Goal: Task Accomplishment & Management: Complete application form

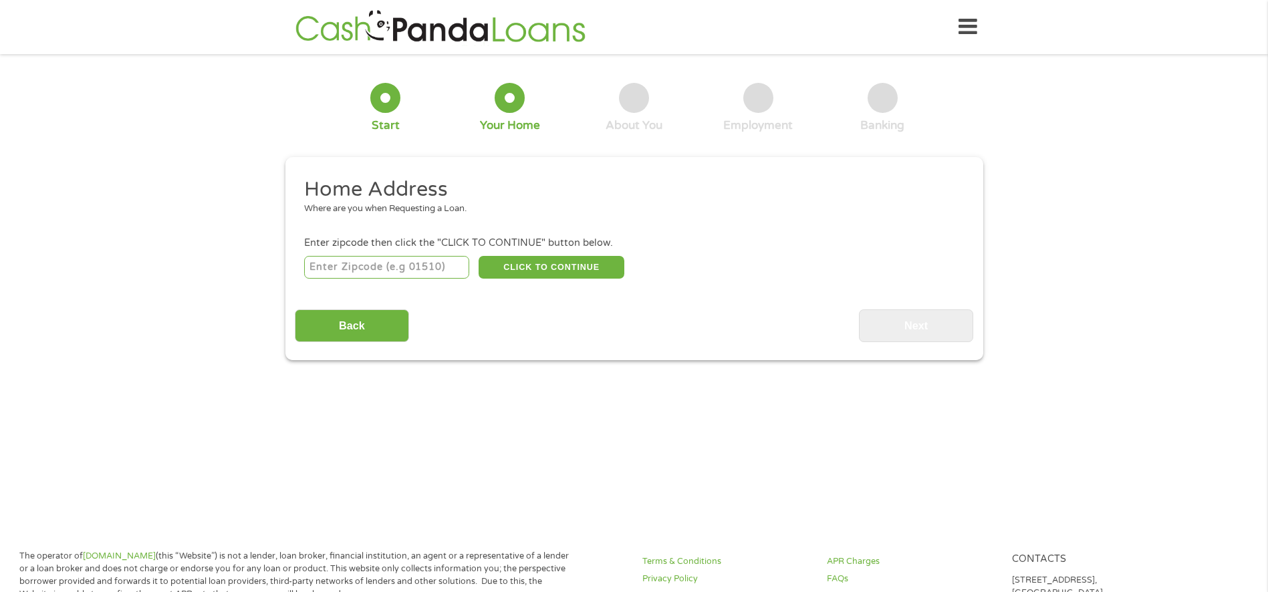
click at [326, 262] on input "number" at bounding box center [386, 267] width 165 height 23
type input "98065"
click at [547, 268] on button "CLICK TO CONTINUE" at bounding box center [551, 267] width 146 height 23
type input "98065"
type input "Snoqualmie"
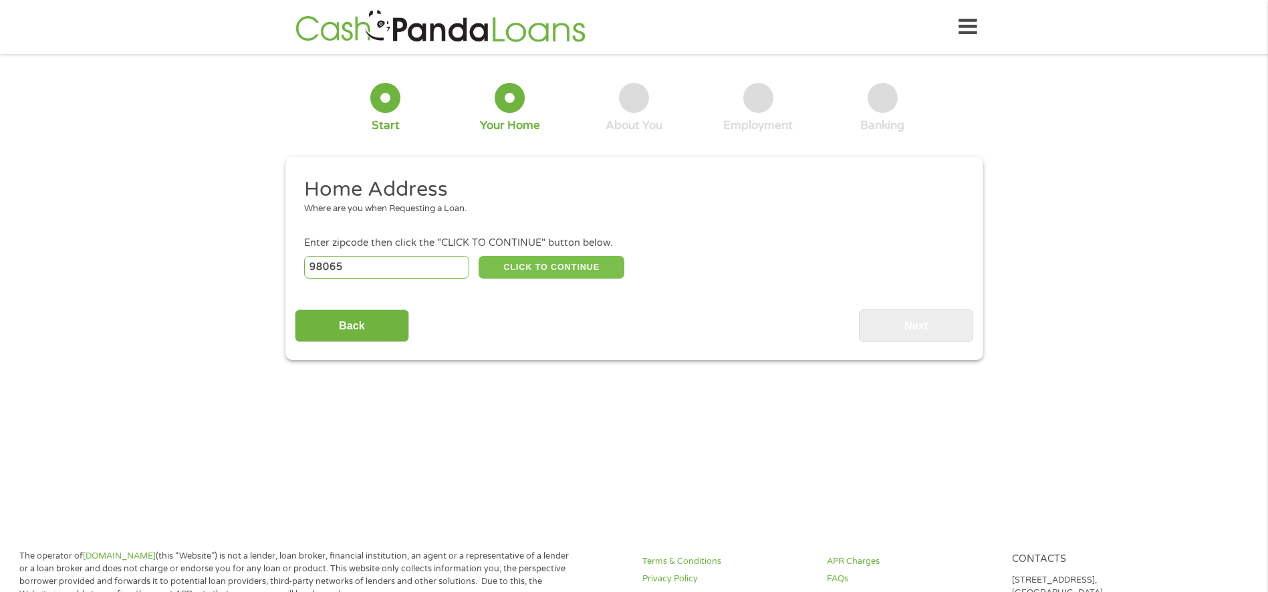
select select "[US_STATE]"
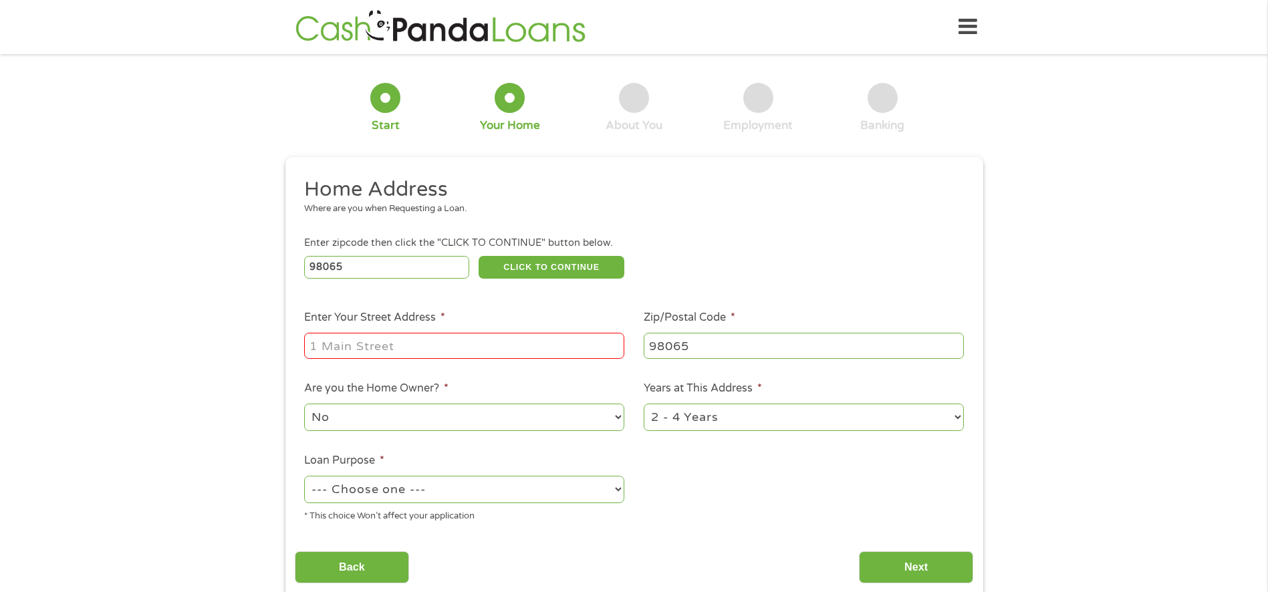
click at [391, 345] on input "Enter Your Street Address *" at bounding box center [464, 345] width 320 height 25
type input "[STREET_ADDRESS][PERSON_NAME]"
select select "yes"
click at [793, 422] on select "1 Year or less 1 - 2 Years 2 - 4 Years Over 4 Years" at bounding box center [803, 417] width 320 height 27
select select "60months"
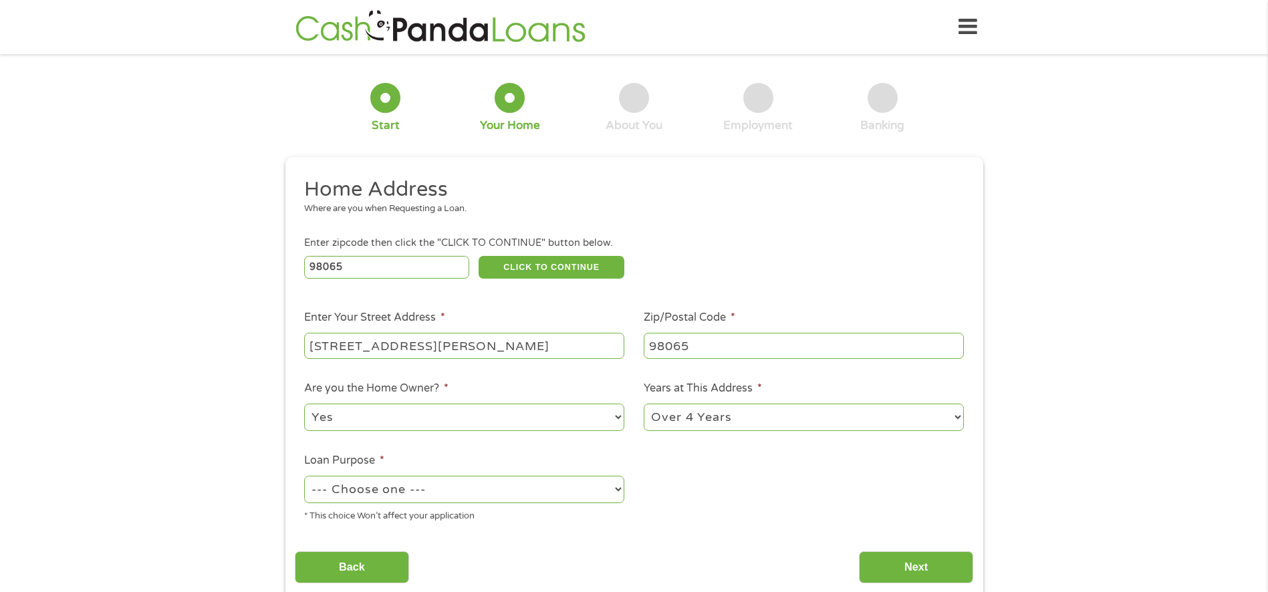
click at [643, 404] on select "1 Year or less 1 - 2 Years 2 - 4 Years Over 4 Years" at bounding box center [803, 417] width 320 height 27
click at [411, 492] on select "--- Choose one --- Pay Bills Debt Consolidation Home Improvement Major Purchase…" at bounding box center [464, 489] width 320 height 27
select select "paybills"
click at [304, 476] on select "--- Choose one --- Pay Bills Debt Consolidation Home Improvement Major Purchase…" at bounding box center [464, 489] width 320 height 27
click at [905, 574] on input "Next" at bounding box center [916, 567] width 114 height 33
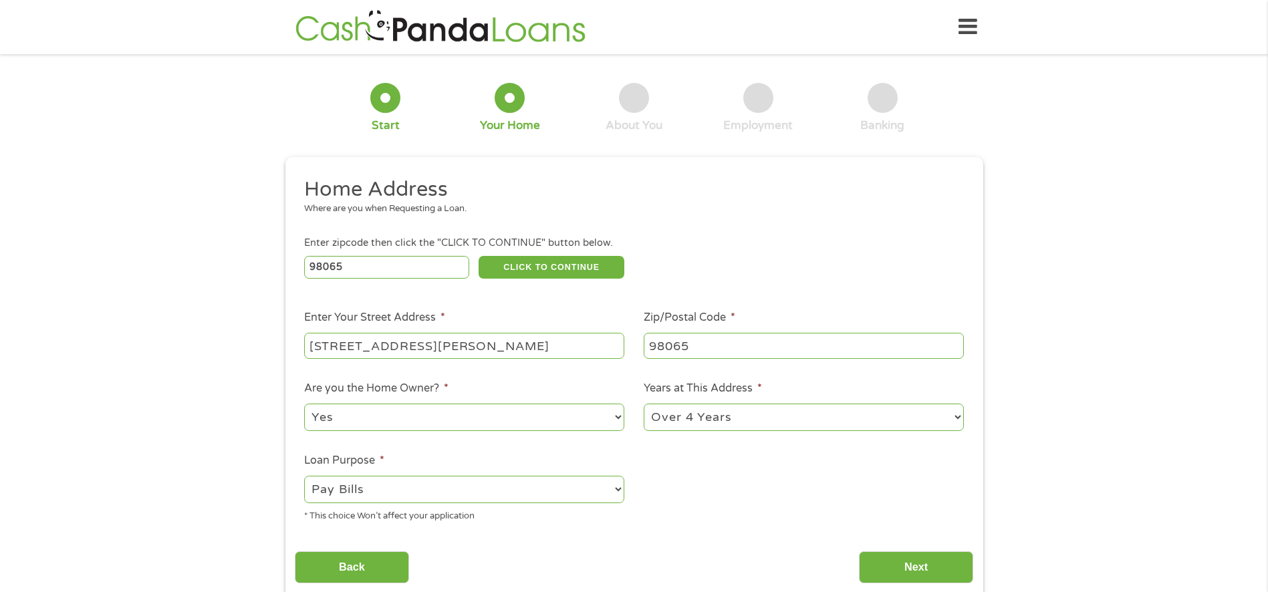
scroll to position [5, 5]
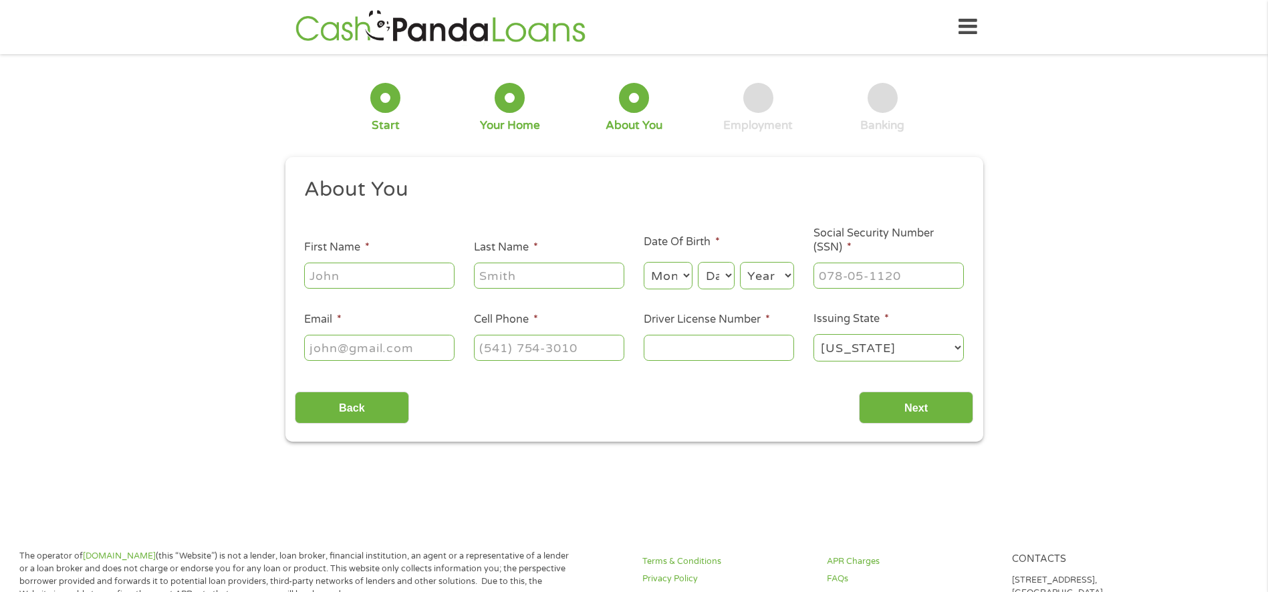
drag, startPoint x: 343, startPoint y: 273, endPoint x: 364, endPoint y: 266, distance: 22.4
click at [343, 273] on input "First Name *" at bounding box center [379, 275] width 150 height 25
type input "[PERSON_NAME]"
select select "2"
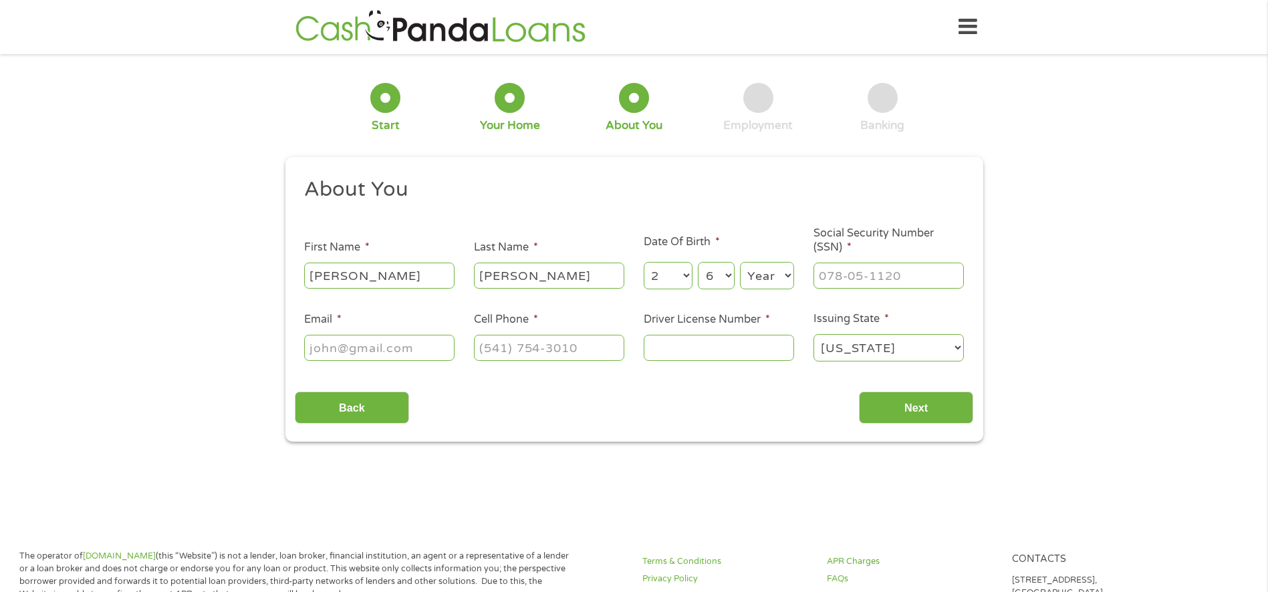
select select "7"
select select "1975"
type input "566-45-1935"
type input "[PERSON_NAME][EMAIL_ADDRESS][DOMAIN_NAME]"
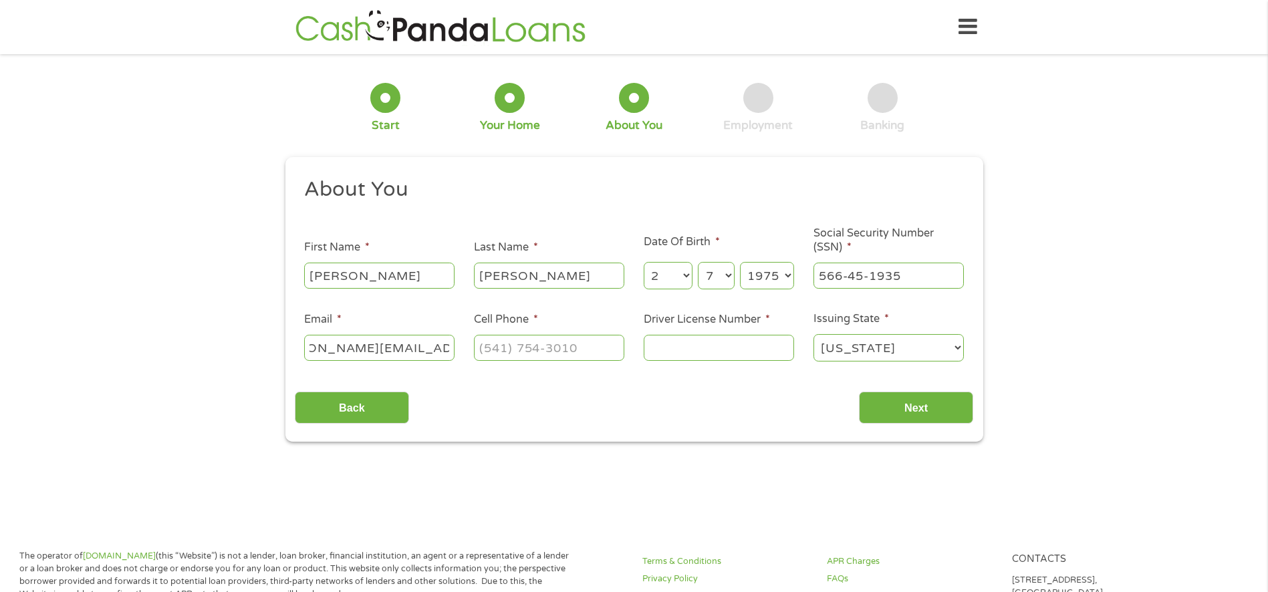
scroll to position [0, 0]
type input "[PHONE_NUMBER]"
type input "WDL2R597B03B"
click at [924, 407] on input "Next" at bounding box center [916, 408] width 114 height 33
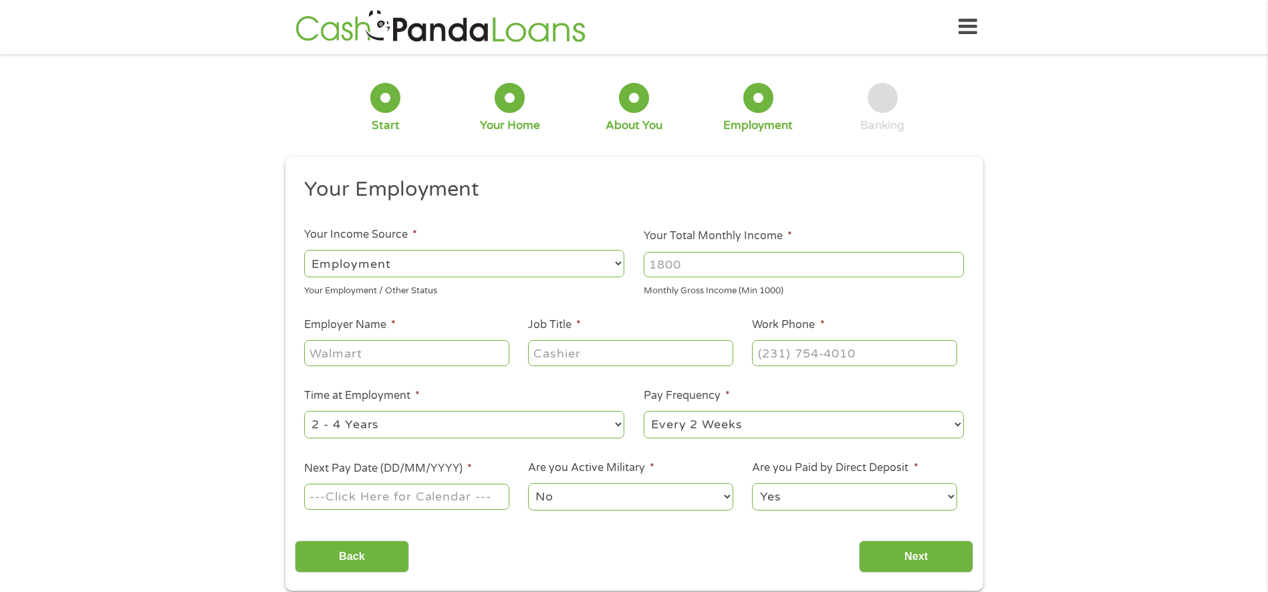
scroll to position [5, 5]
click at [728, 269] on input "Your Total Monthly Income *" at bounding box center [803, 264] width 320 height 25
type input "7500"
click at [404, 351] on input "Employer Name *" at bounding box center [406, 352] width 204 height 25
type input "[GEOGRAPHIC_DATA]"
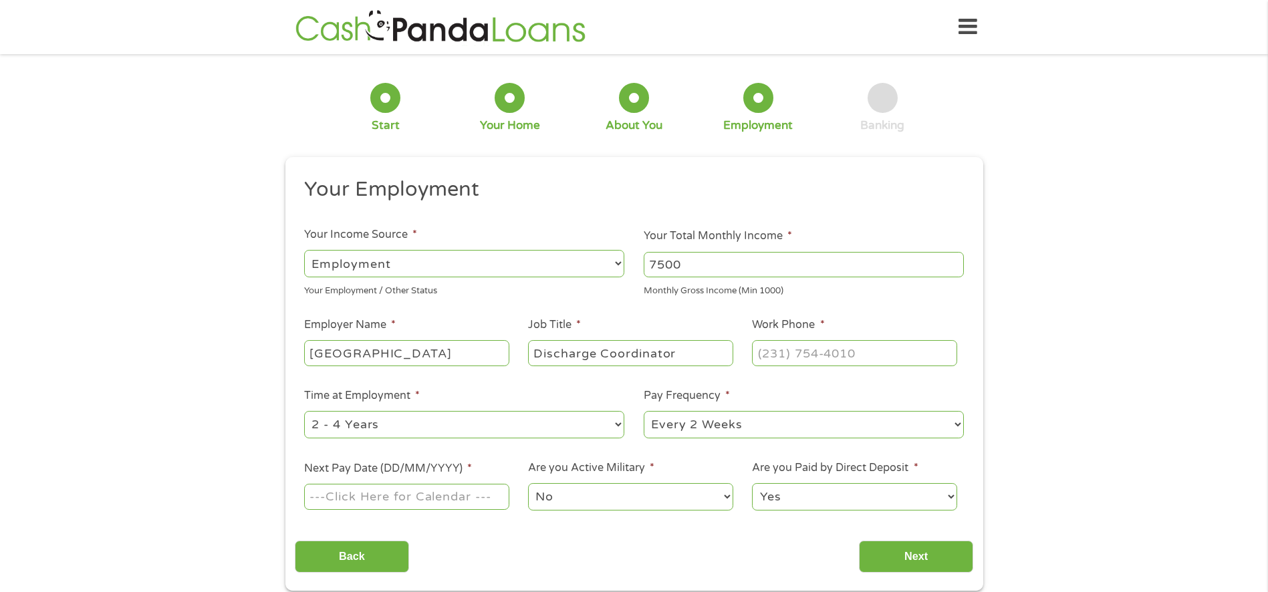
type input "Discharge Coordinator"
type input "[PHONE_NUMBER]"
click at [533, 432] on select "--- Choose one --- 1 Year or less 1 - 2 Years 2 - 4 Years Over 4 Years" at bounding box center [464, 424] width 320 height 27
select select "60months"
click at [304, 411] on select "--- Choose one --- 1 Year or less 1 - 2 Years 2 - 4 Years Over 4 Years" at bounding box center [464, 424] width 320 height 27
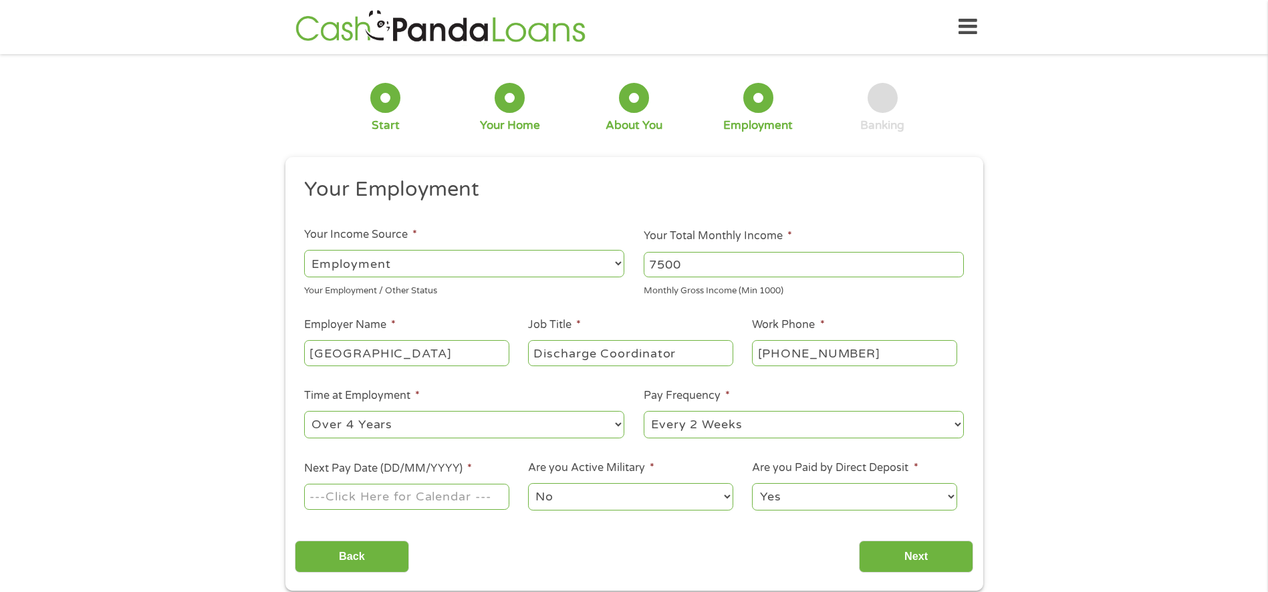
click at [402, 496] on input "Next Pay Date (DD/MM/YYYY) *" at bounding box center [406, 496] width 204 height 25
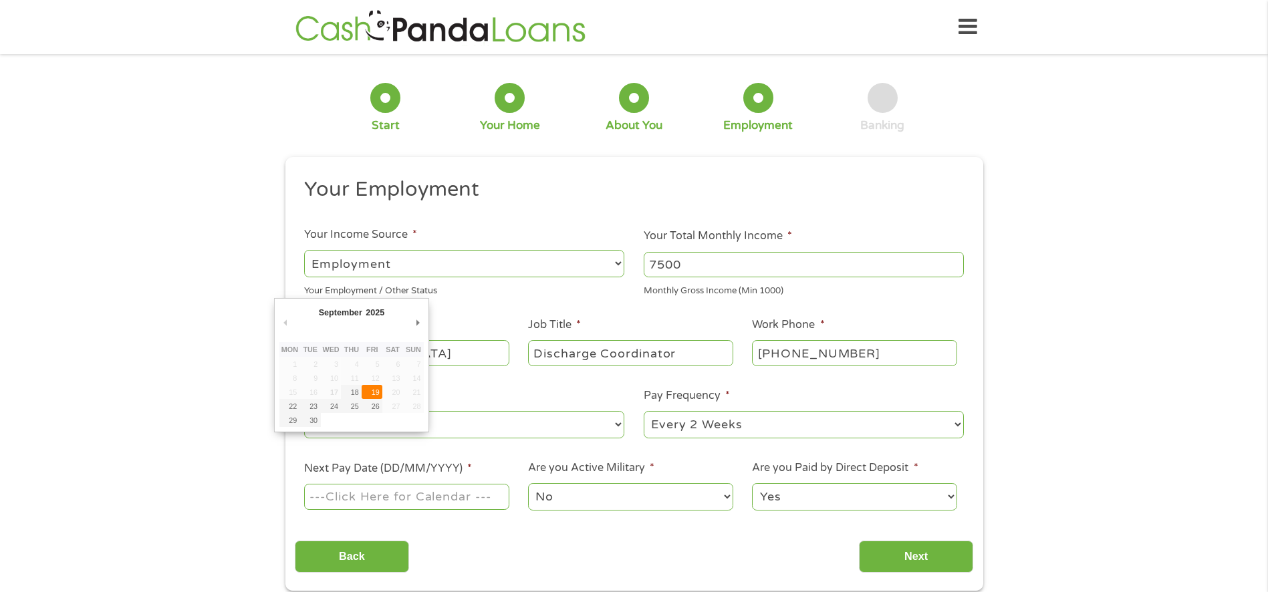
type input "[DATE]"
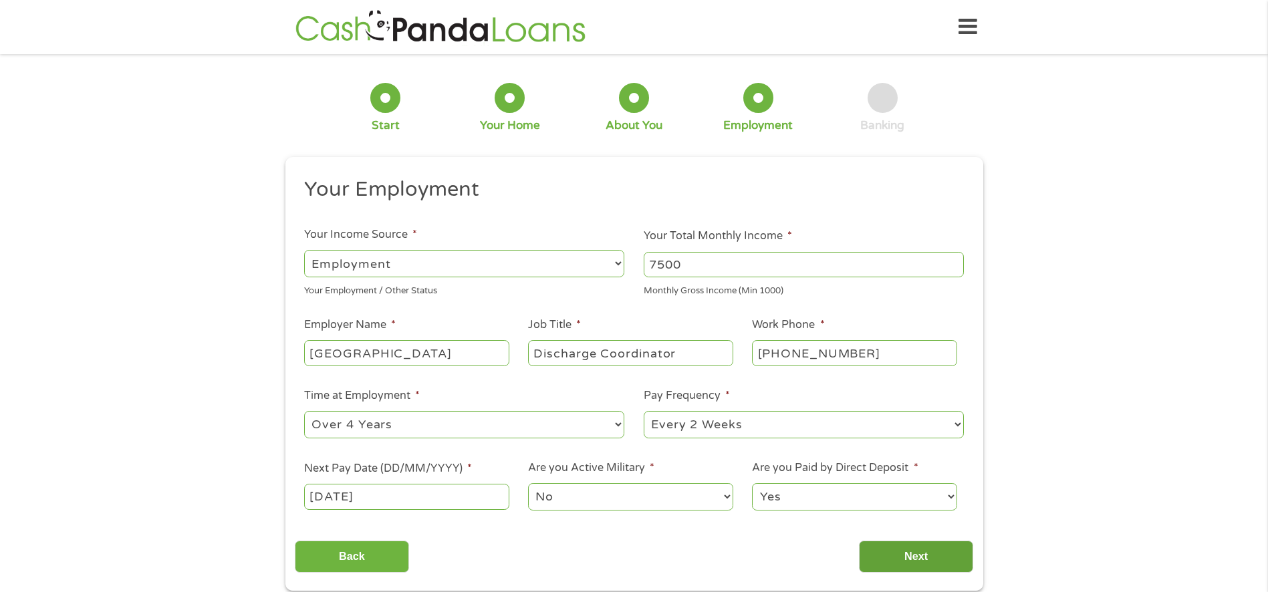
click at [893, 552] on input "Next" at bounding box center [916, 557] width 114 height 33
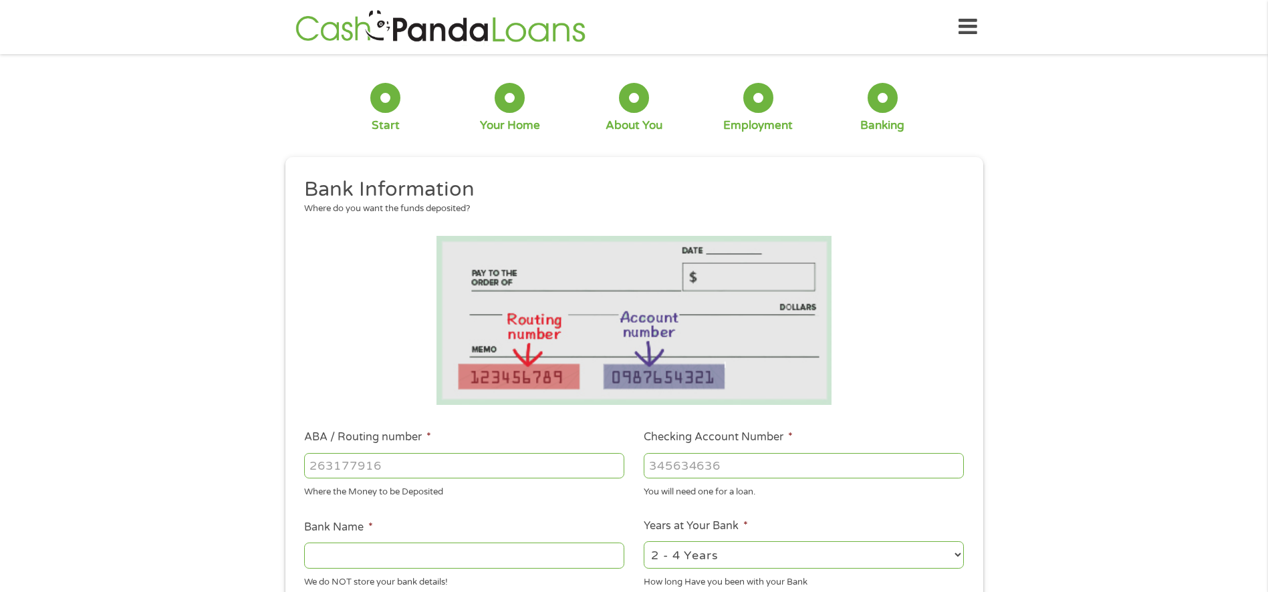
click at [365, 472] on input "ABA / Routing number *" at bounding box center [464, 465] width 320 height 25
type input "325707980"
type input "62767043086"
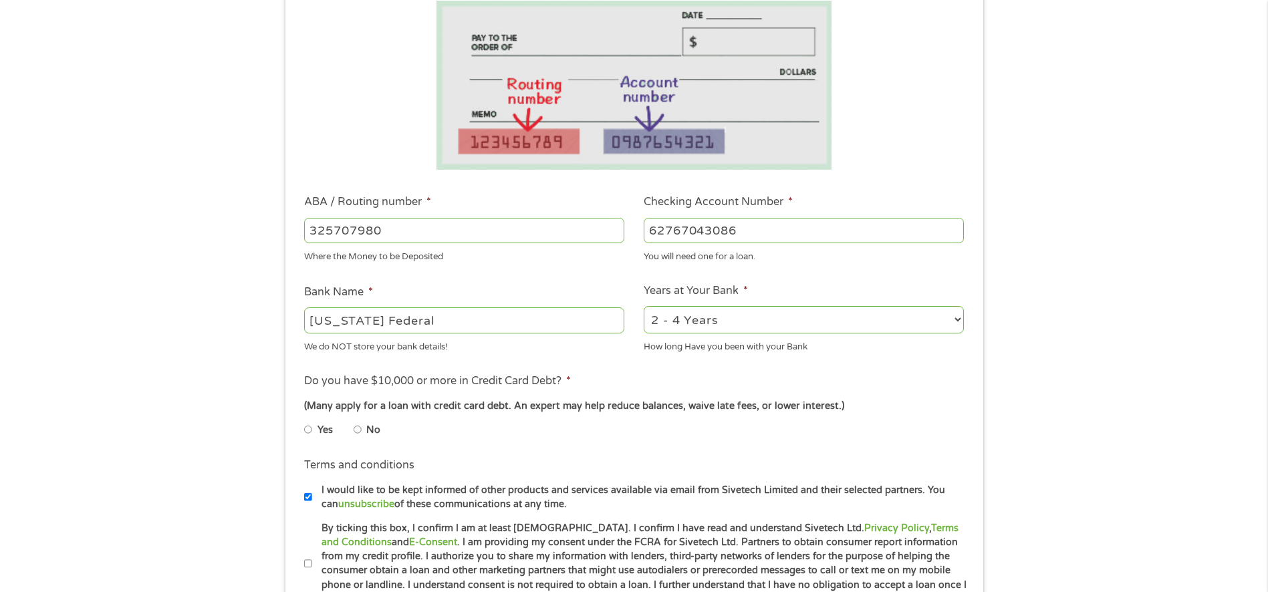
scroll to position [267, 0]
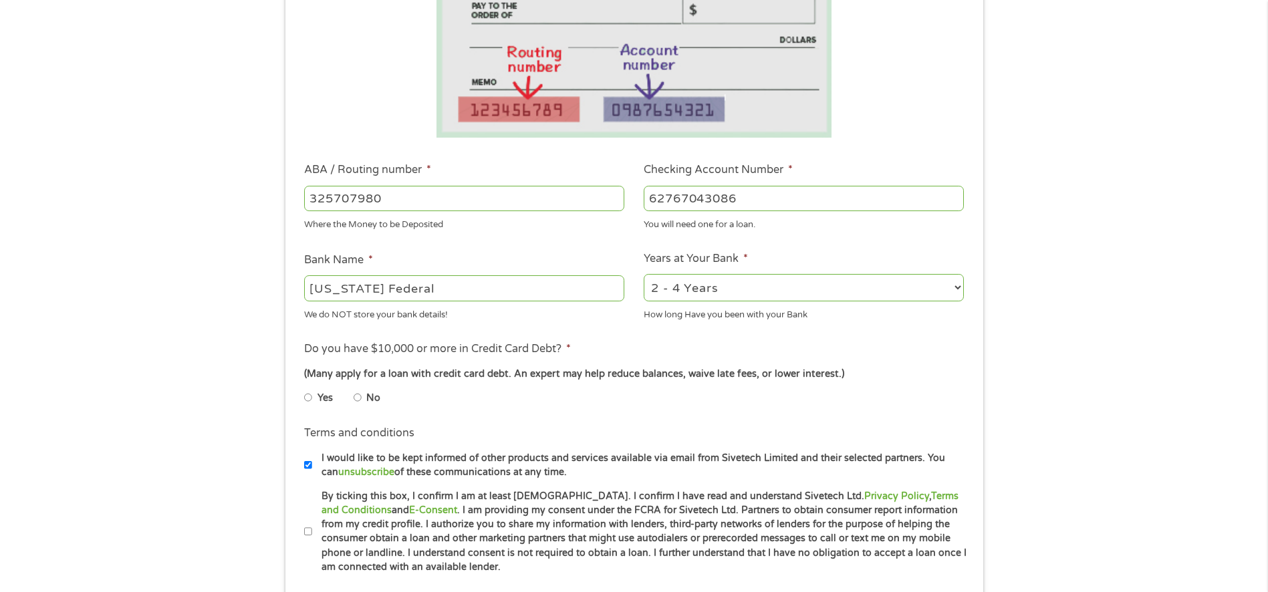
type input "[US_STATE] Federal"
click at [307, 402] on input "Yes" at bounding box center [308, 397] width 8 height 21
radio input "true"
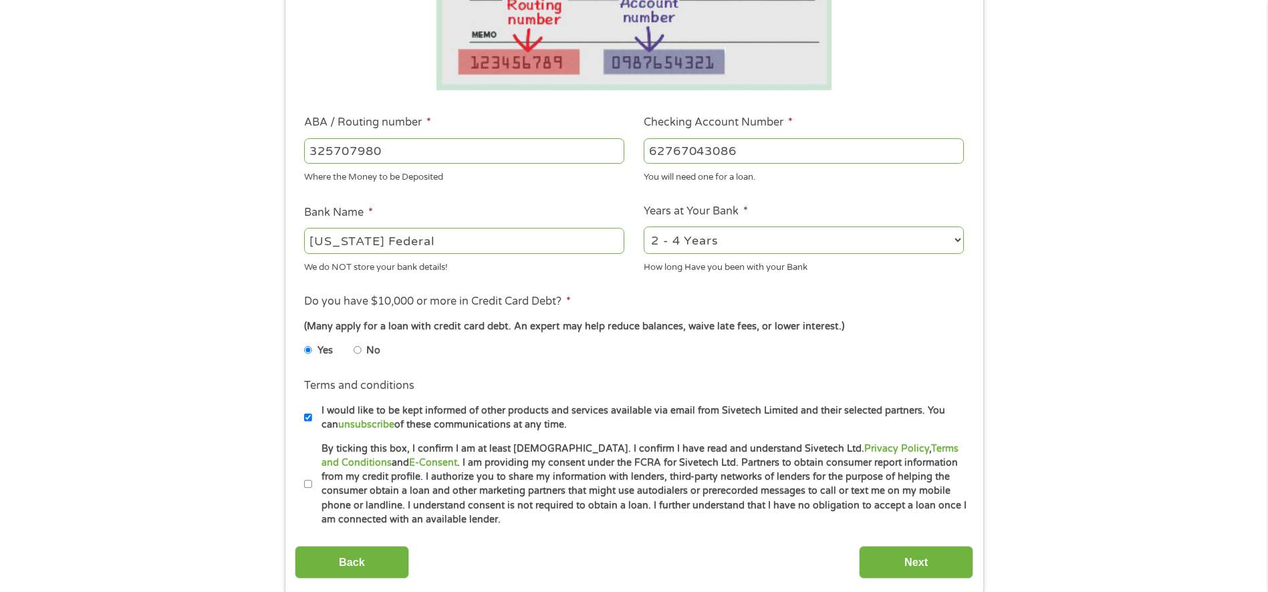
scroll to position [401, 0]
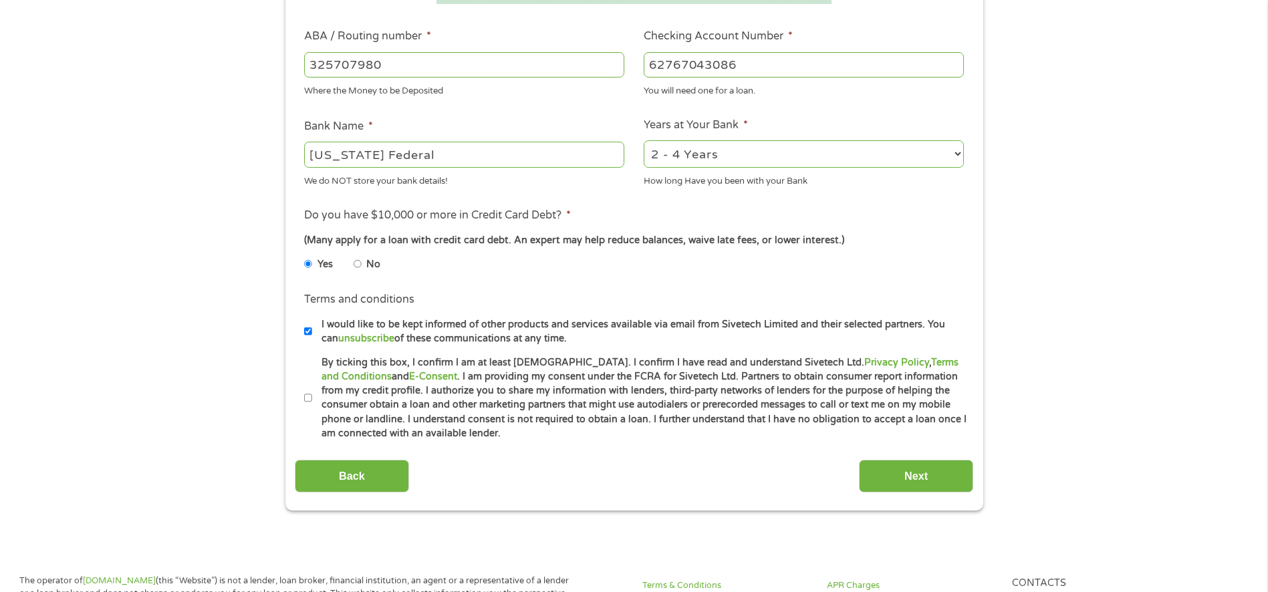
click at [307, 402] on input "By ticking this box, I confirm I am at least [DEMOGRAPHIC_DATA]. I confirm I ha…" at bounding box center [308, 398] width 8 height 21
checkbox input "true"
click at [891, 468] on input "Next" at bounding box center [916, 476] width 114 height 33
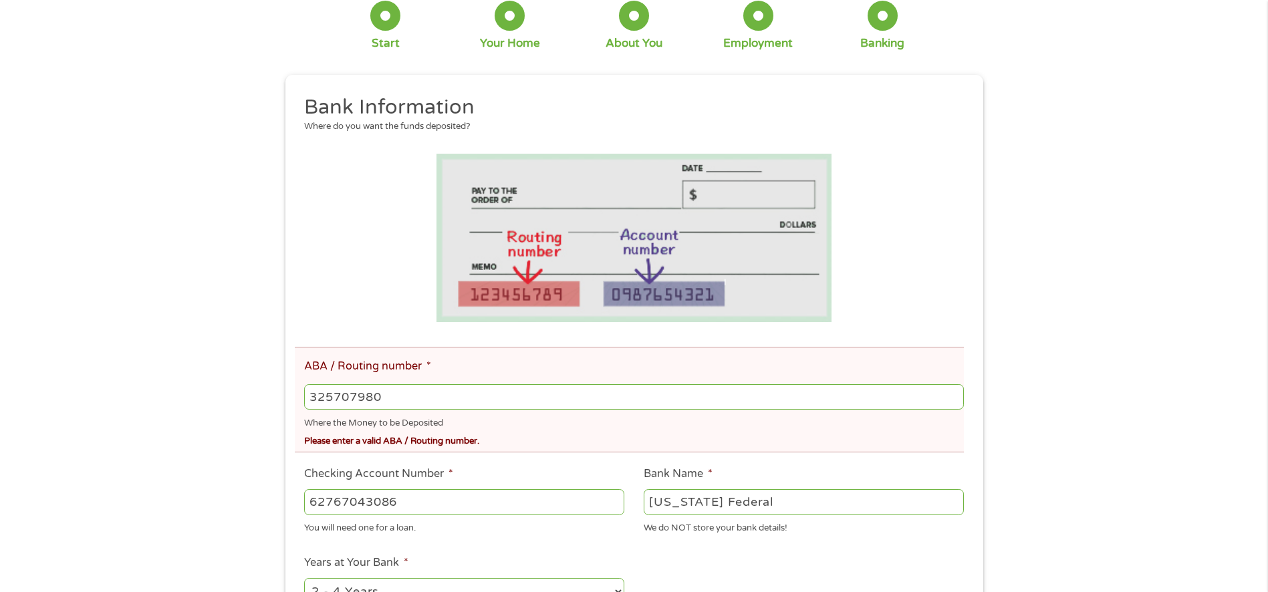
scroll to position [134, 0]
drag, startPoint x: 333, startPoint y: 397, endPoint x: 355, endPoint y: 397, distance: 22.7
click at [355, 397] on input "325707980" at bounding box center [633, 395] width 659 height 25
type input "325070980"
type input "[US_STATE] FEDERALNA"
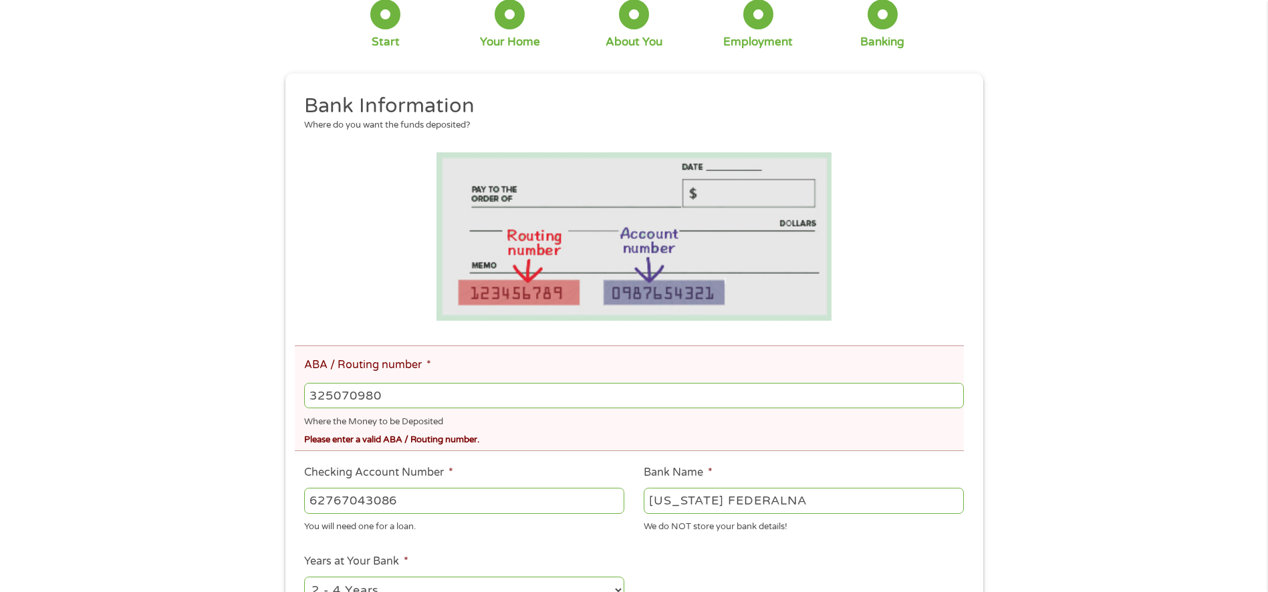
type input "325070980"
click at [460, 490] on input "62767043086" at bounding box center [464, 500] width 320 height 25
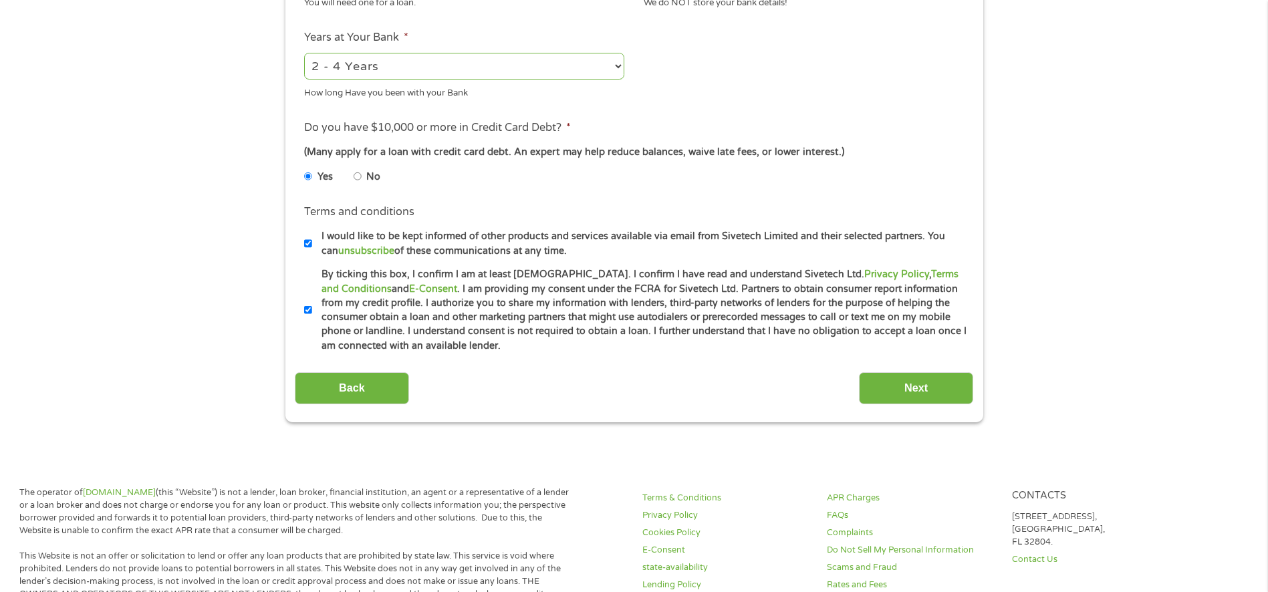
scroll to position [668, 0]
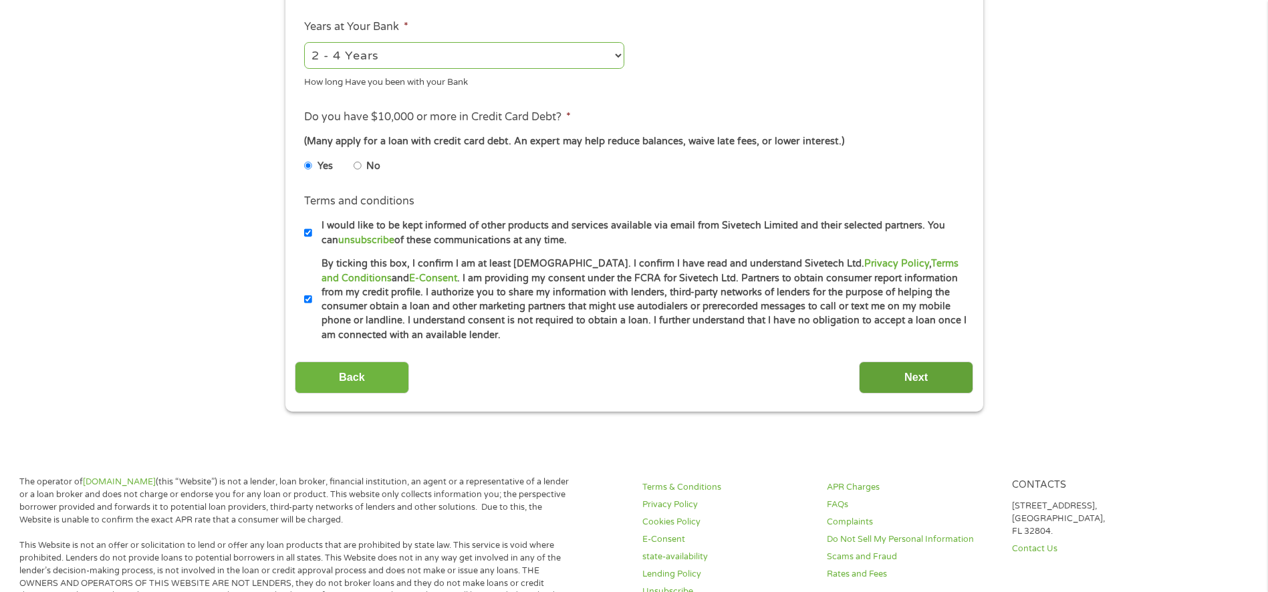
click at [908, 376] on input "Next" at bounding box center [916, 377] width 114 height 33
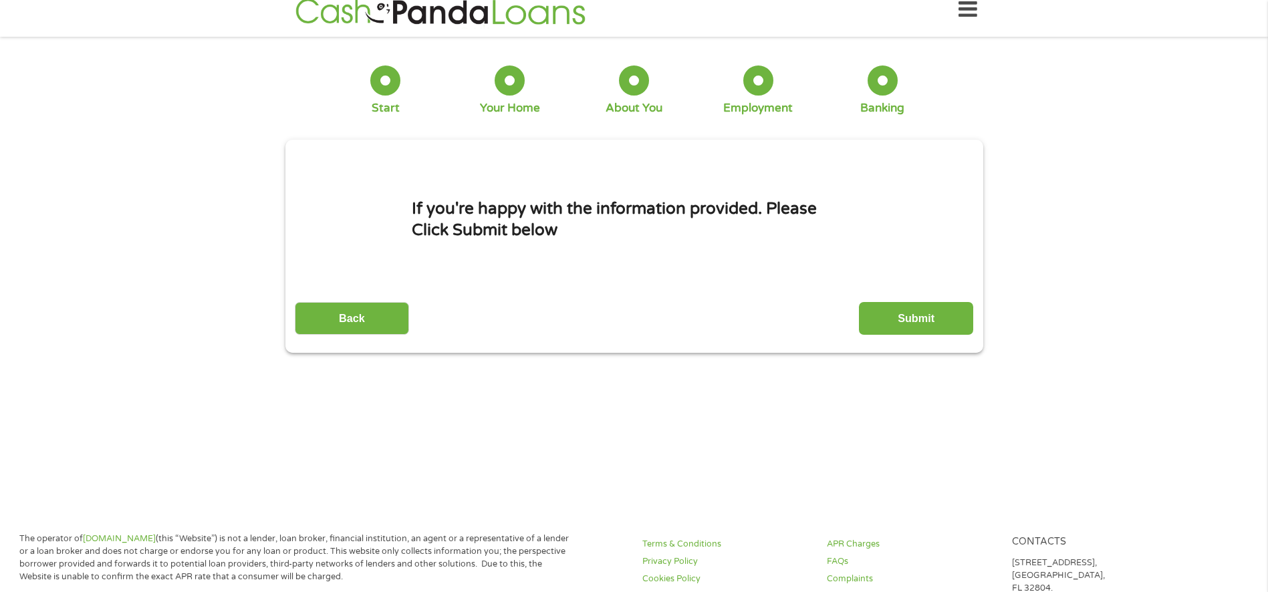
scroll to position [0, 0]
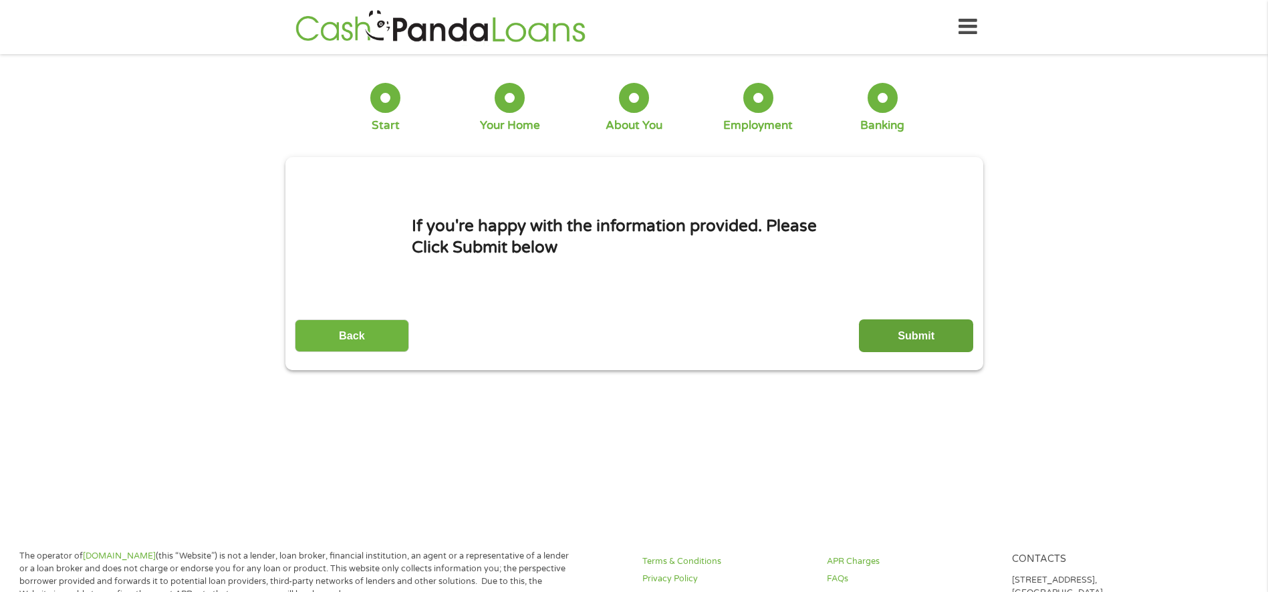
click at [919, 333] on input "Submit" at bounding box center [916, 335] width 114 height 33
